Goal: Register for event/course

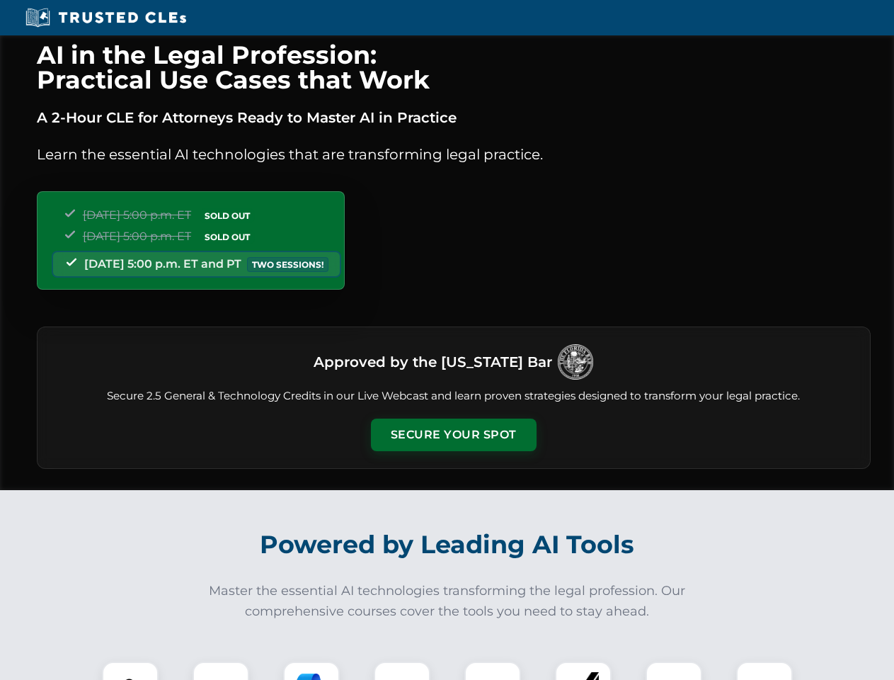
click at [453, 435] on button "Secure Your Spot" at bounding box center [454, 434] width 166 height 33
click at [130, 670] on img at bounding box center [130, 689] width 41 height 41
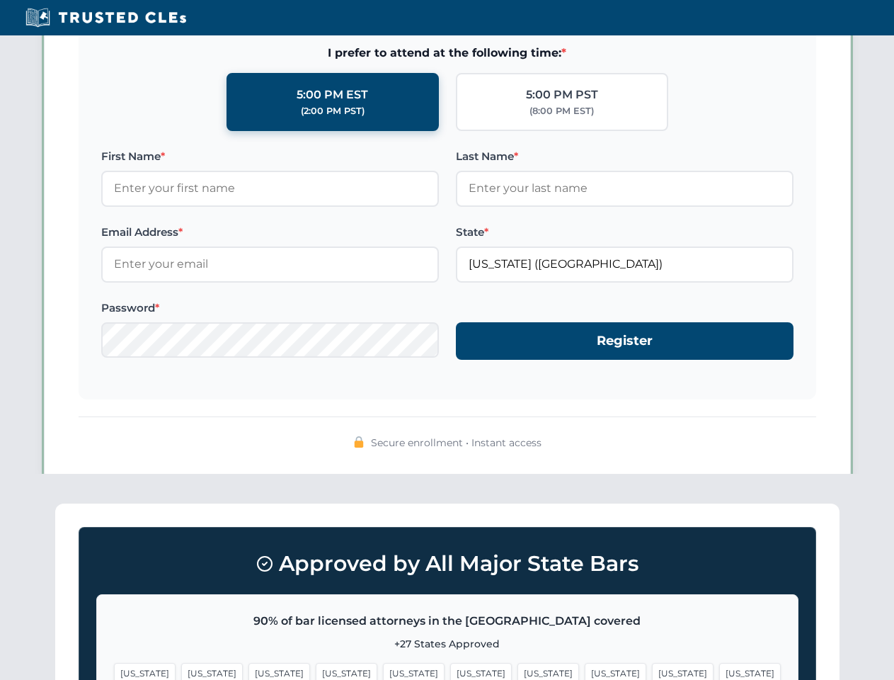
click at [518, 670] on span "[US_STATE]" at bounding box center [549, 673] width 62 height 21
click at [652, 670] on span "[US_STATE]" at bounding box center [683, 673] width 62 height 21
